Goal: Task Accomplishment & Management: Manage account settings

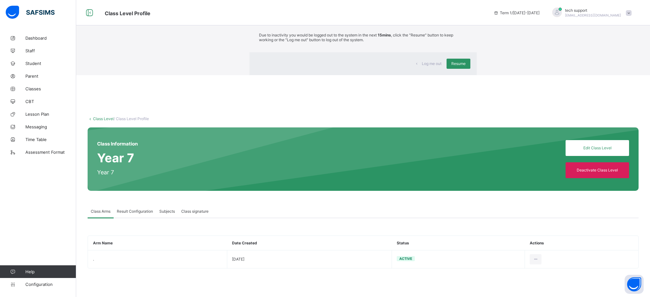
click at [421, 75] on div "Log me out Resume" at bounding box center [364, 63] width 228 height 23
click at [451, 66] on span "Resume" at bounding box center [458, 63] width 14 height 5
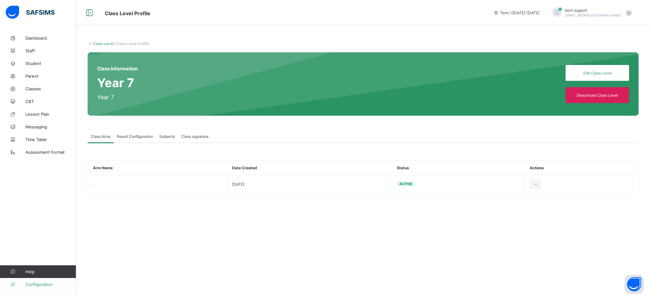
click at [45, 284] on span "Configuration" at bounding box center [50, 284] width 50 height 5
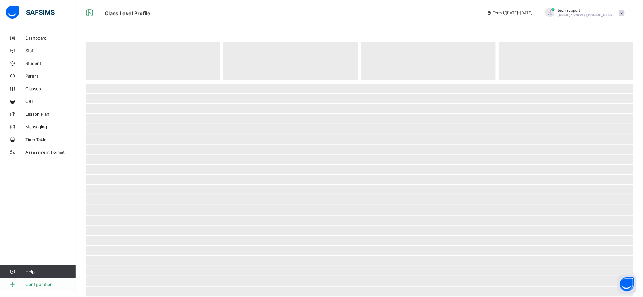
click at [41, 283] on span "Configuration" at bounding box center [50, 284] width 50 height 5
click at [381, 163] on span "‌" at bounding box center [360, 160] width 548 height 10
click at [44, 284] on span "Configuration" at bounding box center [50, 284] width 50 height 5
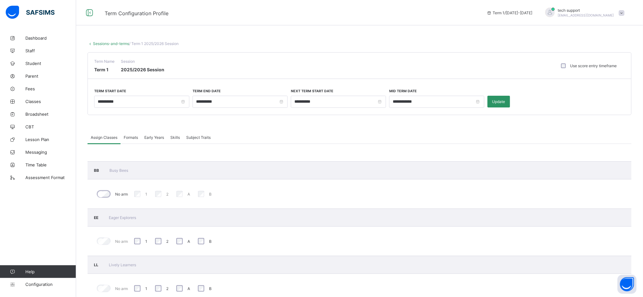
click at [133, 137] on span "Formats" at bounding box center [131, 137] width 14 height 5
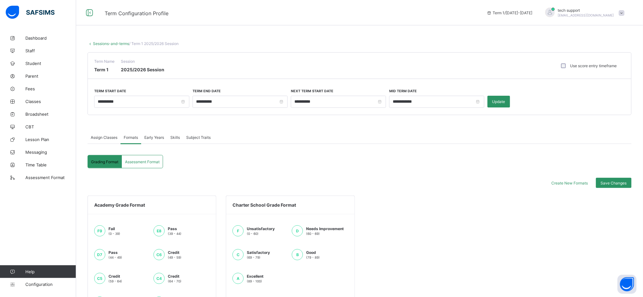
scroll to position [107, 0]
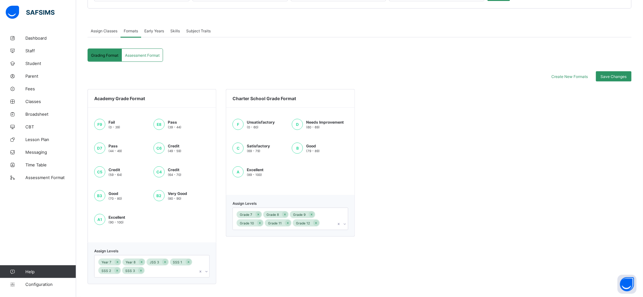
click at [428, 181] on div "Academy Grade Format F9 Fail (0 - 39) E8 Pass (39 - 44) D7 Pass (44 - 49) C6 Cr…" at bounding box center [360, 187] width 544 height 196
click at [153, 33] on span "Early Years" at bounding box center [154, 31] width 20 height 5
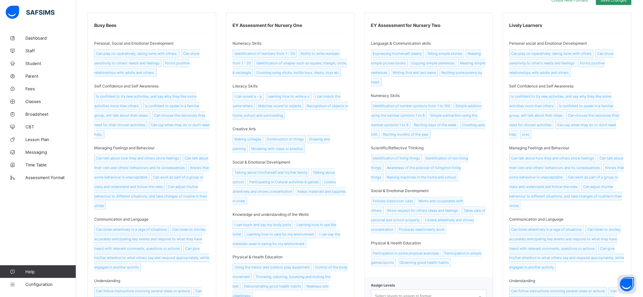
scroll to position [0, 0]
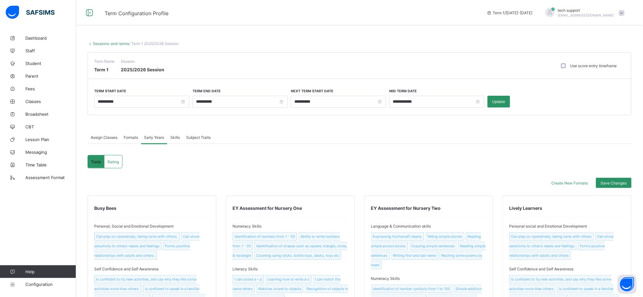
click at [115, 139] on span "Assign Classes" at bounding box center [104, 137] width 27 height 5
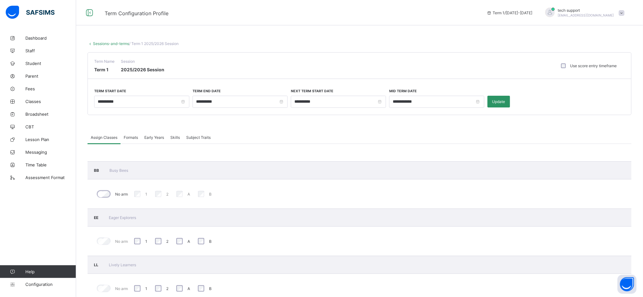
click at [132, 138] on span "Formats" at bounding box center [131, 137] width 14 height 5
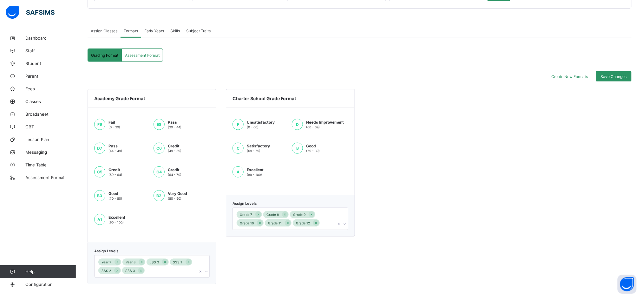
scroll to position [149, 0]
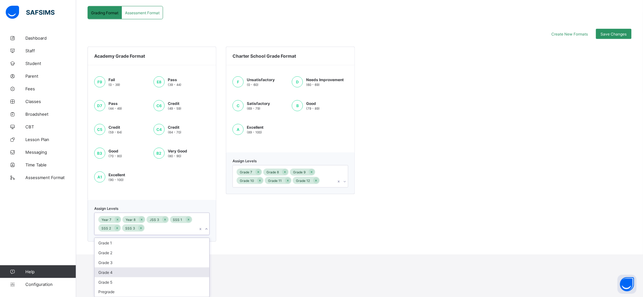
click at [164, 236] on div "option Grade 4 focused, 4 of 6. 6 results available. Use Up and Down to choose …" at bounding box center [152, 224] width 116 height 23
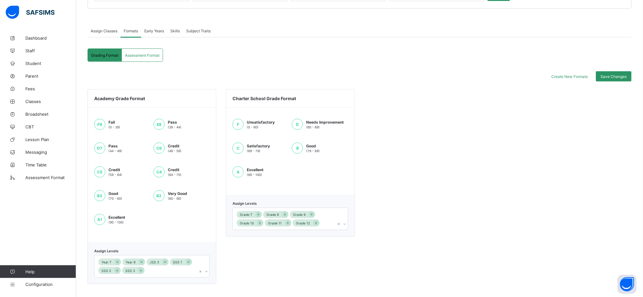
click at [283, 233] on div "Charter School Grade Format F Unsatisfactory (0 - 60) D Needs Improvement (60 -…" at bounding box center [290, 187] width 129 height 196
click at [391, 198] on div "Academy Grade Format F9 Fail (0 - 39) E8 Pass (39 - 44) D7 Pass (44 - 49) C6 Cr…" at bounding box center [360, 187] width 544 height 196
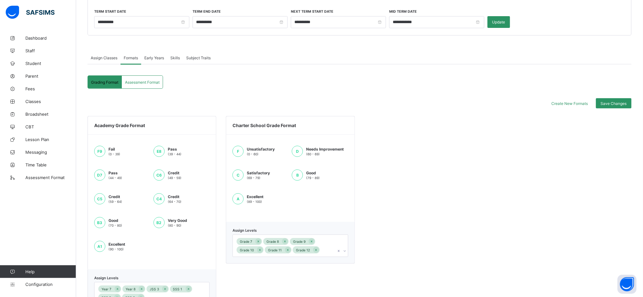
scroll to position [79, 0]
click at [38, 99] on span "Classes" at bounding box center [50, 101] width 51 height 5
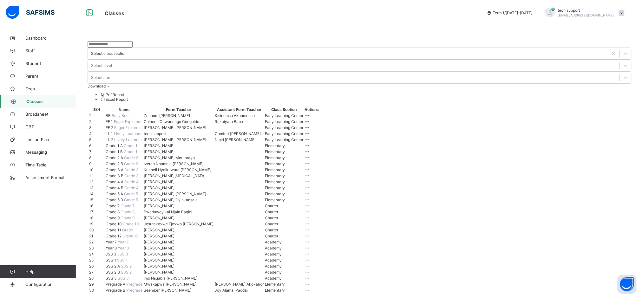
click at [121, 172] on span "Grade 3 A" at bounding box center [115, 170] width 19 height 5
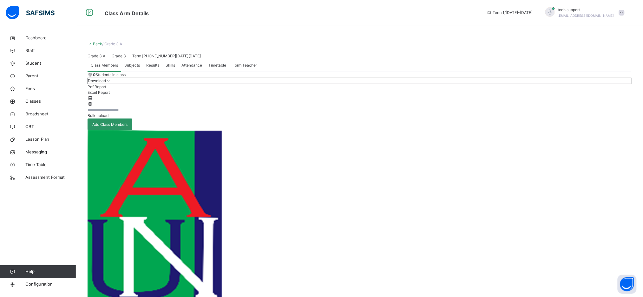
click at [136, 68] on span "Subjects" at bounding box center [132, 66] width 16 height 6
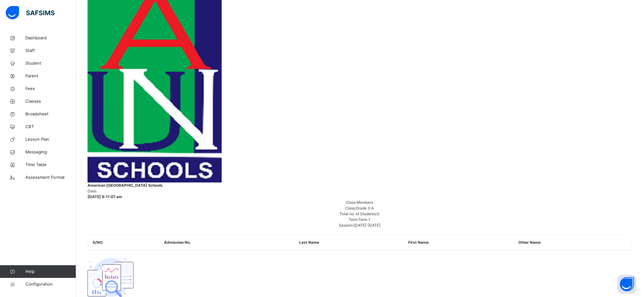
scroll to position [156, 0]
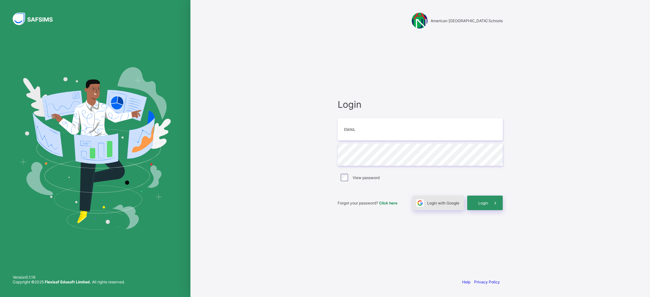
click at [437, 201] on span "Login with Google" at bounding box center [443, 203] width 32 height 5
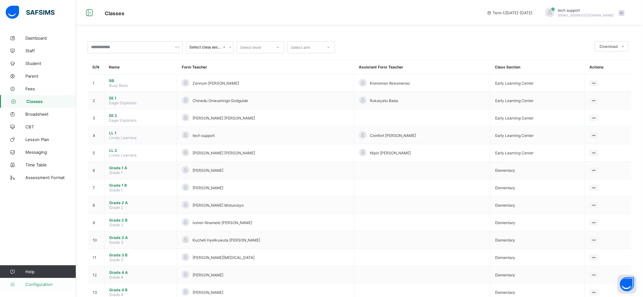
click at [33, 283] on span "Configuration" at bounding box center [50, 284] width 50 height 5
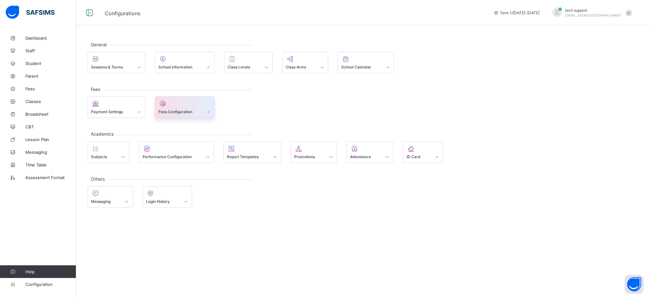
click at [202, 99] on div "Fees Configuration" at bounding box center [185, 108] width 60 height 22
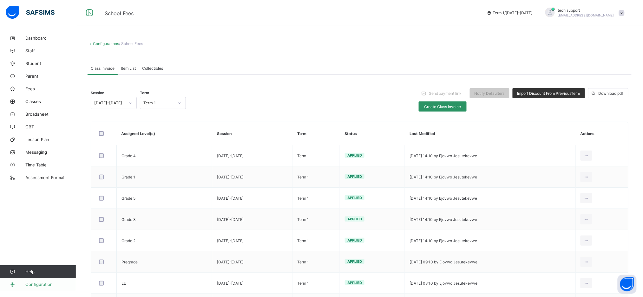
click at [46, 284] on span "Configuration" at bounding box center [50, 284] width 50 height 5
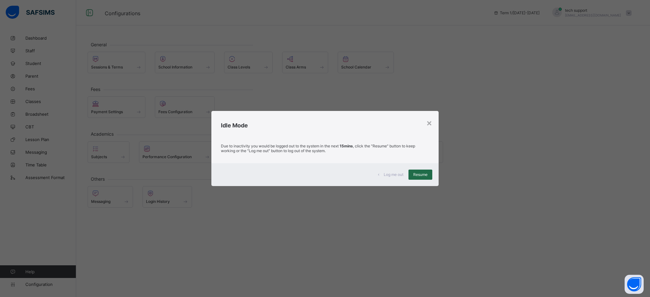
click at [418, 173] on span "Resume" at bounding box center [420, 174] width 14 height 5
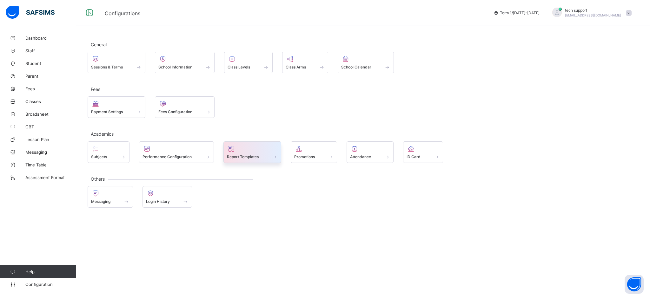
click at [270, 150] on div at bounding box center [252, 149] width 51 height 8
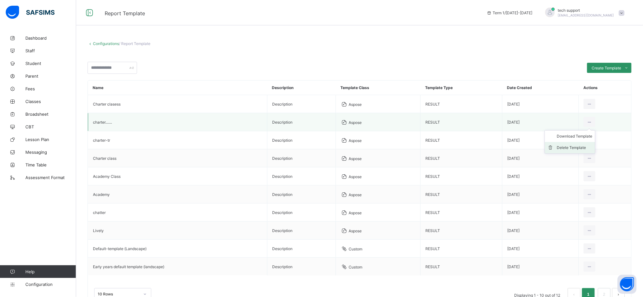
click at [587, 148] on div "Delete Template" at bounding box center [575, 148] width 36 height 6
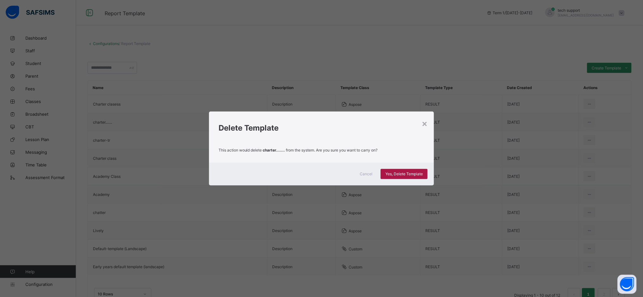
click at [408, 172] on span "Yes, Delete Template" at bounding box center [404, 174] width 37 height 5
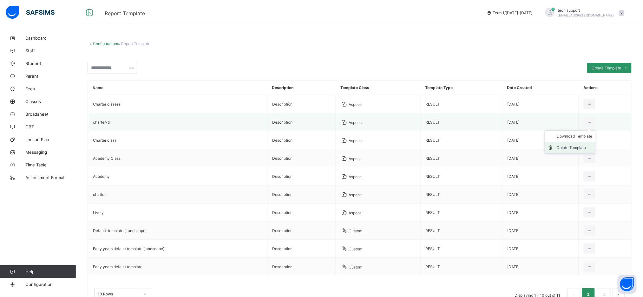
click at [588, 145] on div "Delete Template" at bounding box center [575, 148] width 36 height 6
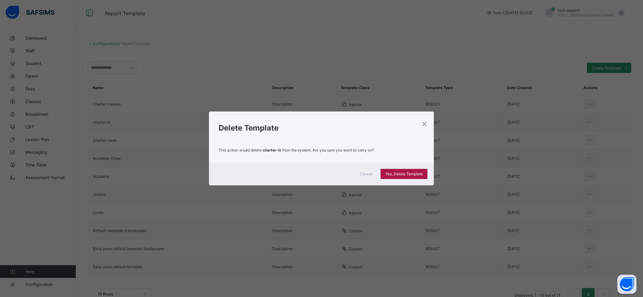
click at [414, 172] on span "Yes, Delete Template" at bounding box center [404, 174] width 37 height 5
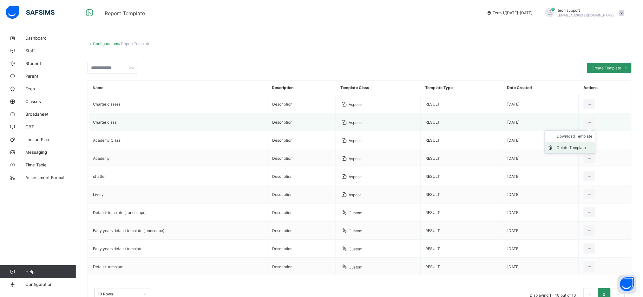
click at [586, 150] on div "Delete Template" at bounding box center [575, 148] width 36 height 6
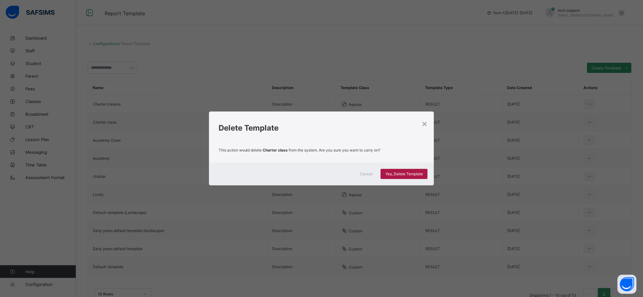
click at [410, 170] on div "Yes, Delete Template" at bounding box center [404, 174] width 47 height 10
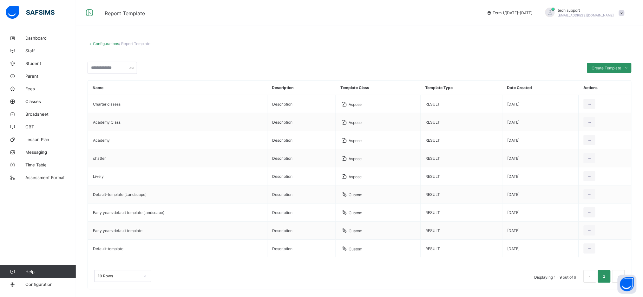
click at [461, 63] on div "Create Template Custom builder Upload aspose template" at bounding box center [360, 68] width 544 height 12
click at [382, 63] on div "Create Template Custom builder Upload aspose template" at bounding box center [360, 68] width 544 height 12
click at [611, 90] on div "Upload aspose template" at bounding box center [607, 93] width 43 height 6
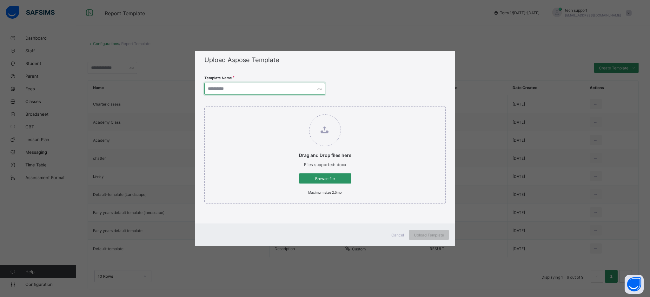
click at [261, 90] on input "text" at bounding box center [264, 89] width 121 height 12
type input "****"
click at [312, 176] on div "Browse file" at bounding box center [325, 179] width 52 height 10
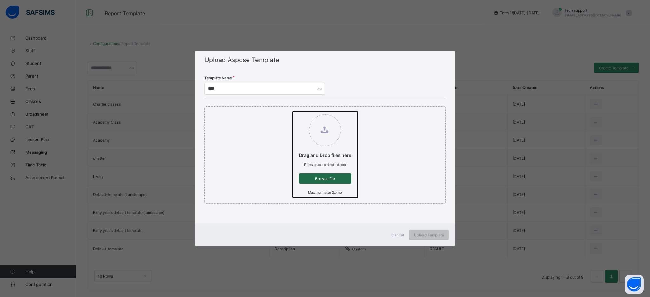
click at [293, 111] on input "Drag and Drop files here Files supported: docx Browse file Maximum size 2.5mb" at bounding box center [293, 111] width 0 height 0
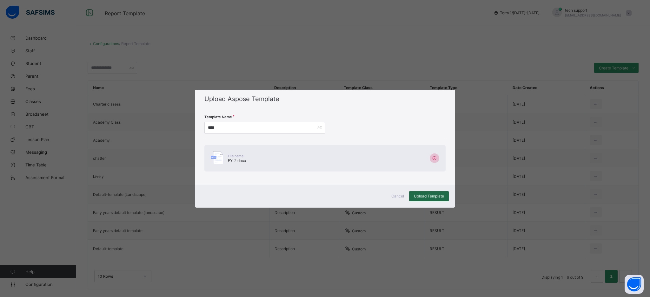
click at [424, 197] on span "Upload Template" at bounding box center [429, 196] width 30 height 5
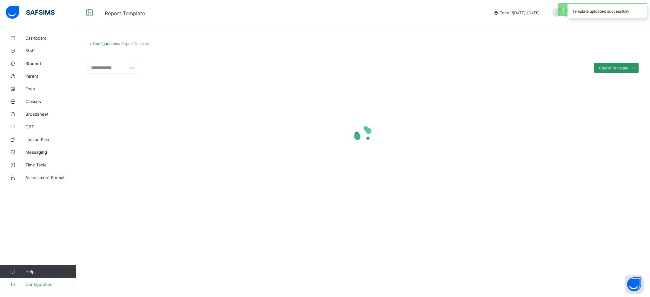
click at [47, 287] on span "Configuration" at bounding box center [50, 284] width 50 height 5
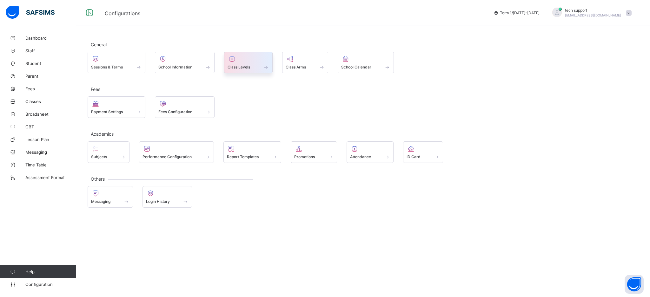
click at [258, 63] on span at bounding box center [249, 64] width 42 height 2
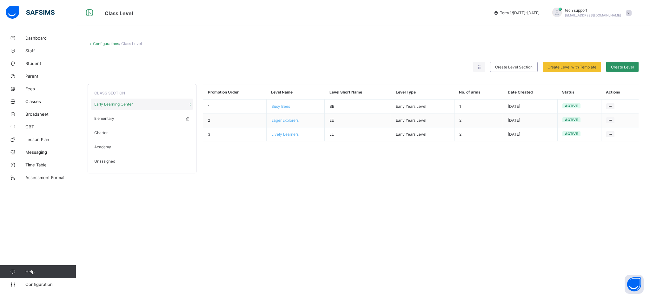
click at [112, 120] on span "Elementary" at bounding box center [104, 118] width 20 height 5
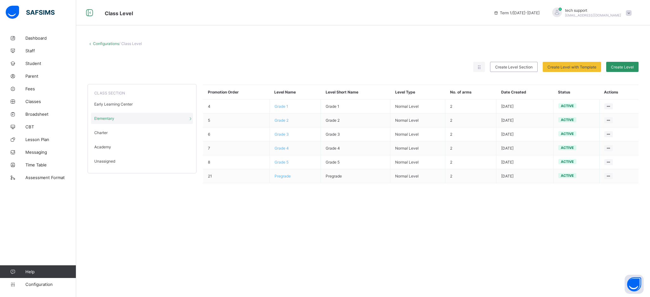
click at [406, 40] on div "Configurations / Class Level Rearrange levels Create Level Section Create Level…" at bounding box center [363, 116] width 574 height 168
click at [278, 106] on span "Grade 1" at bounding box center [282, 106] width 14 height 5
